Goal: Task Accomplishment & Management: Complete application form

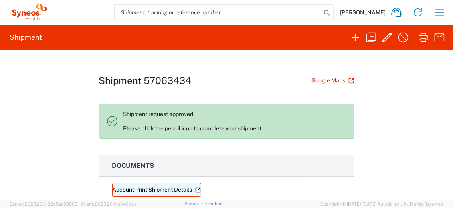
click at [182, 189] on link "Account Print Shipment Details" at bounding box center [156, 190] width 89 height 14
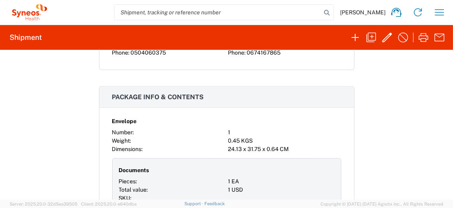
scroll to position [557, 0]
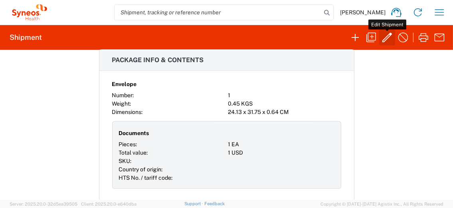
click at [389, 39] on icon "button" at bounding box center [387, 37] width 13 height 13
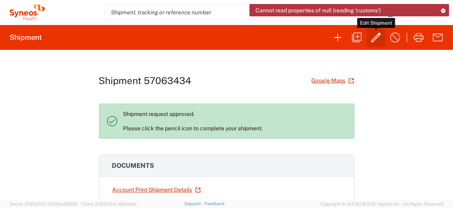
click at [370, 38] on icon "button" at bounding box center [376, 37] width 13 height 13
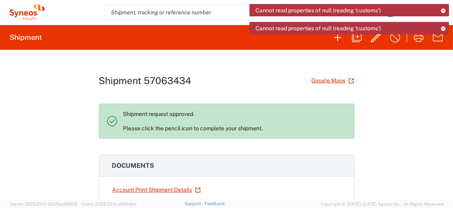
click at [384, 94] on div "Shipment 57063434 Google Maps Shipment request approved. Please click the penci…" at bounding box center [226, 125] width 453 height 150
click at [232, 80] on div "Shipment 57063434 Google Maps" at bounding box center [226, 81] width 255 height 14
click at [444, 27] on icon at bounding box center [443, 28] width 6 height 4
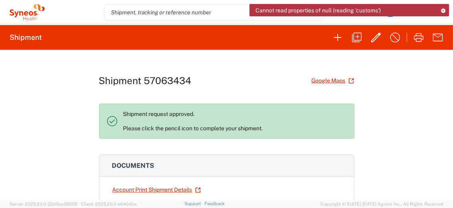
click at [442, 9] on icon at bounding box center [443, 10] width 6 height 4
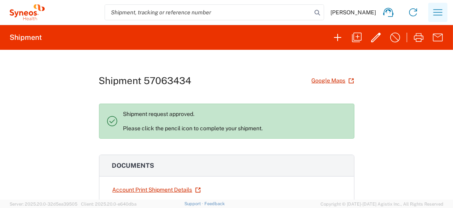
click at [443, 8] on icon "button" at bounding box center [437, 12] width 13 height 13
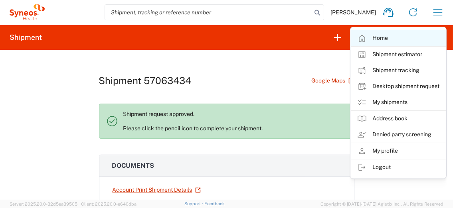
click at [375, 37] on link "Home" at bounding box center [398, 38] width 95 height 16
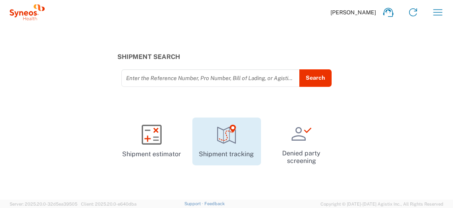
click at [225, 143] on icon at bounding box center [227, 135] width 20 height 20
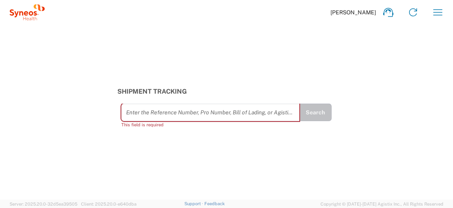
click at [24, 16] on icon at bounding box center [27, 12] width 35 height 16
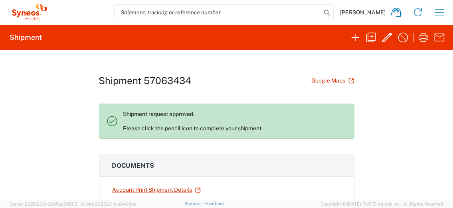
click at [375, 150] on div "Shipment 57063434 Google Maps Shipment request approved. Please click the penci…" at bounding box center [226, 125] width 453 height 150
click at [386, 41] on icon "button" at bounding box center [387, 37] width 13 height 13
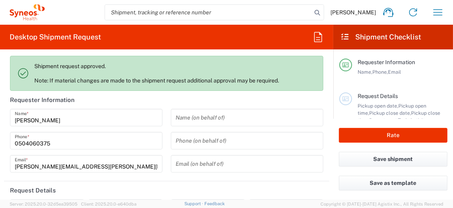
type input "**6183 DEPARTMENTAL EXPENSE"
type input "Envelope"
type input "8493"
type input "[GEOGRAPHIC_DATA]"
type input "6183"
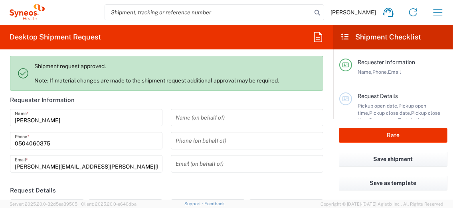
type input "[GEOGRAPHIC_DATA]"
type input "Syneos Health Ukraine, LLC"
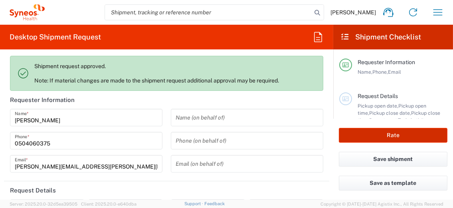
click at [391, 136] on button "Rate" at bounding box center [393, 135] width 109 height 15
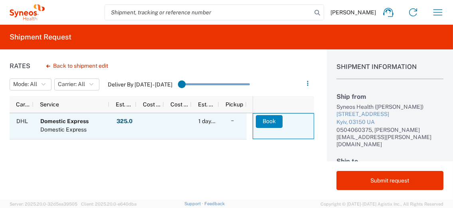
click at [263, 121] on button "Book" at bounding box center [269, 121] width 27 height 13
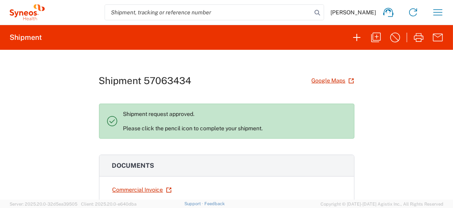
click at [368, 162] on div "Shipment 57063434 Google Maps Shipment request approved. Please click the penci…" at bounding box center [226, 125] width 453 height 150
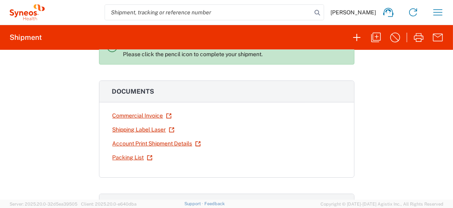
scroll to position [49, 0]
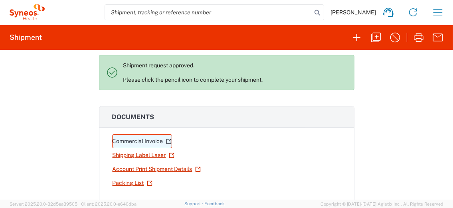
click at [148, 140] on link "Commercial Invoice" at bounding box center [142, 141] width 60 height 14
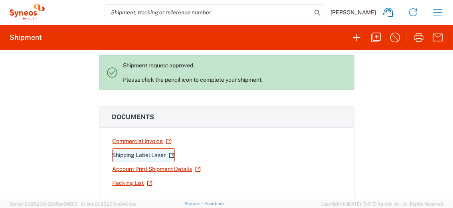
click at [158, 154] on link "Shipping Label Laser" at bounding box center [143, 155] width 63 height 14
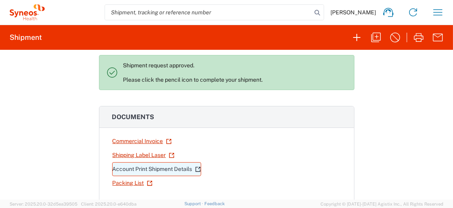
click at [180, 166] on link "Account Print Shipment Details" at bounding box center [156, 169] width 89 height 14
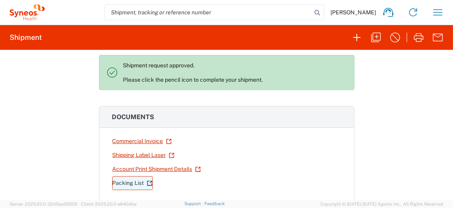
click at [119, 180] on link "Packing List" at bounding box center [132, 183] width 41 height 14
